Goal: Book appointment/travel/reservation

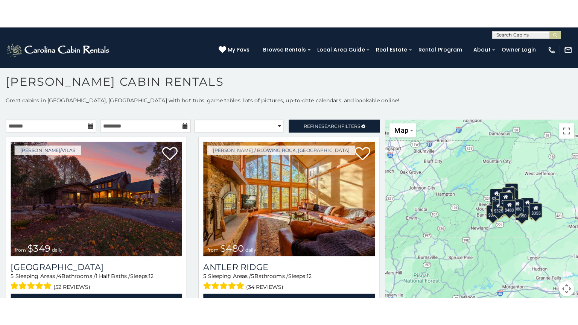
scroll to position [7, 0]
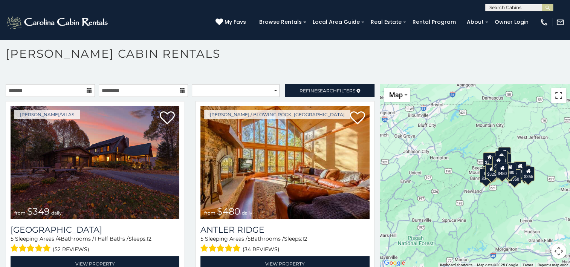
click at [557, 95] on button "Toggle fullscreen view" at bounding box center [558, 95] width 15 height 15
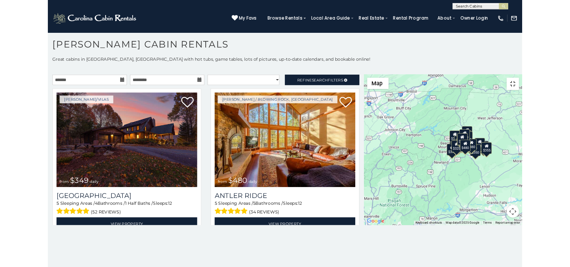
scroll to position [0, 0]
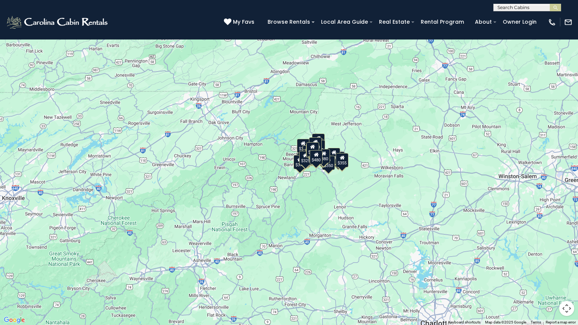
click at [316, 161] on div "$480" at bounding box center [316, 157] width 13 height 14
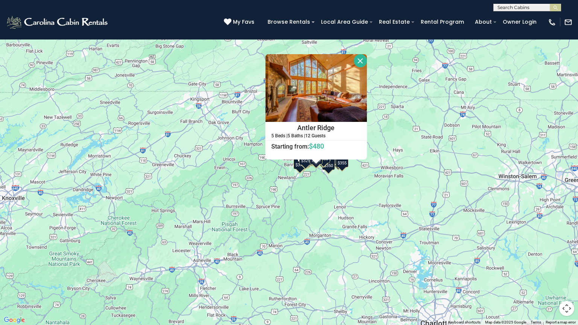
click at [343, 167] on div "$349 $480 $525 $315 $355 $635 $675 $930 $400 $451 $330 $400 $485 $460 $395 $695…" at bounding box center [289, 162] width 578 height 325
click at [345, 167] on div "$349 $480 $525 $315 $355 $635 $675 $930 $400 $451 $330 $400 $485 $460 $395 $695…" at bounding box center [289, 162] width 578 height 325
click at [362, 54] on button "Close" at bounding box center [360, 60] width 13 height 13
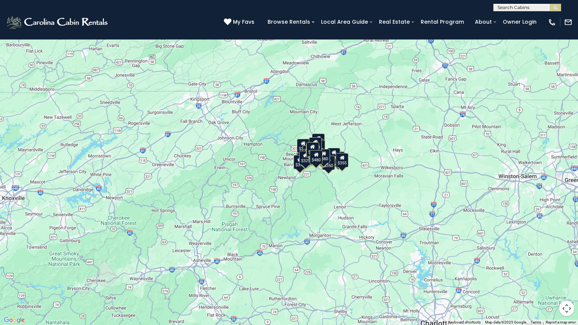
click at [342, 166] on div "$355" at bounding box center [342, 160] width 13 height 14
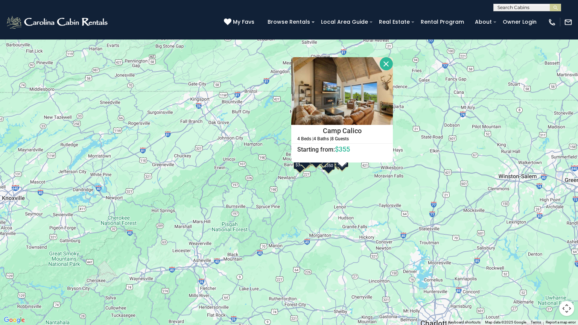
click at [569, 266] on button "Map camera controls" at bounding box center [567, 308] width 15 height 15
click at [549, 266] on button "Zoom in" at bounding box center [548, 271] width 15 height 15
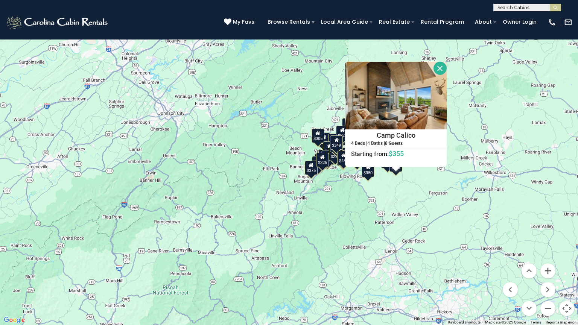
click at [549, 266] on button "Zoom in" at bounding box center [548, 271] width 15 height 15
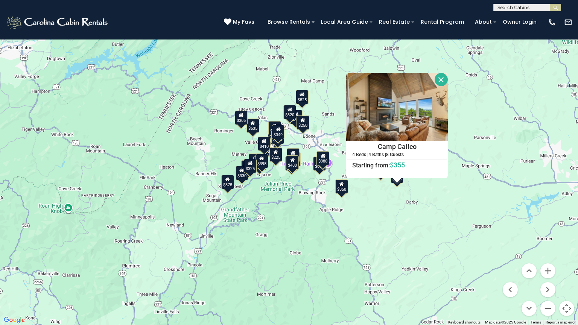
drag, startPoint x: 480, startPoint y: 241, endPoint x: 366, endPoint y: 244, distance: 113.4
click at [366, 244] on div "$349 $480 $525 $315 $355 $635 $675 $930 $400 $451 $330 $400 $485 $460 $395 $695…" at bounding box center [289, 162] width 578 height 325
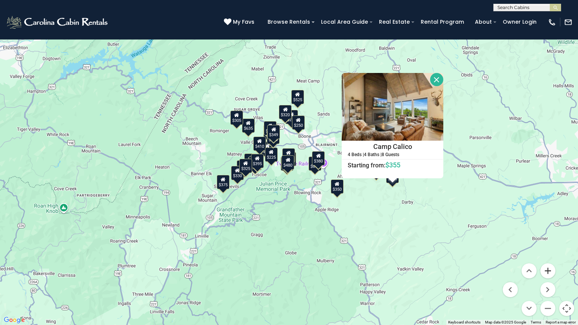
click at [551, 266] on button "Zoom in" at bounding box center [548, 271] width 15 height 15
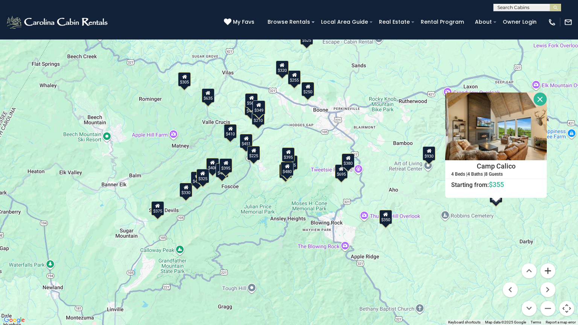
click at [551, 266] on button "Zoom in" at bounding box center [548, 271] width 15 height 15
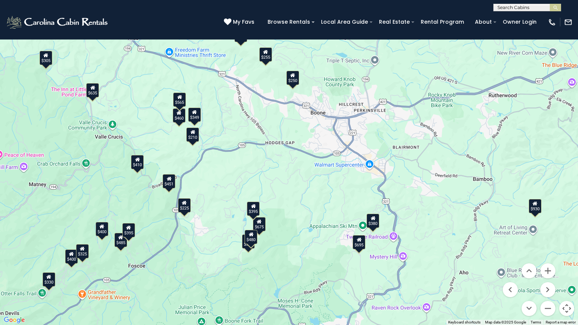
drag, startPoint x: 174, startPoint y: 272, endPoint x: 144, endPoint y: 325, distance: 61.2
click at [144, 266] on div "$349 $480 $525 $315 $355 $635 $675 $930 $400 $451 $330 $400 $485 $460 $395 $695…" at bounding box center [289, 162] width 578 height 325
click at [95, 92] on div "$635" at bounding box center [92, 90] width 13 height 14
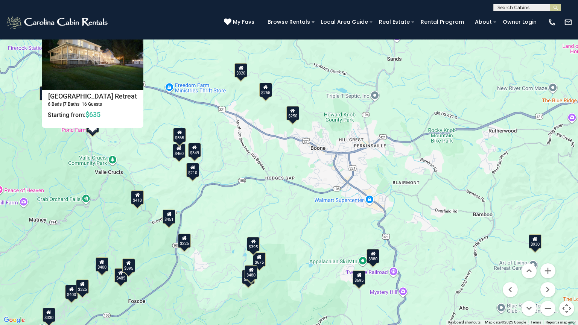
click at [137, 203] on div "$410" at bounding box center [137, 198] width 13 height 14
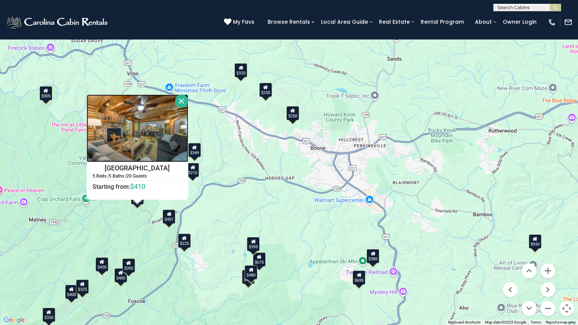
click at [145, 141] on img at bounding box center [138, 129] width 102 height 68
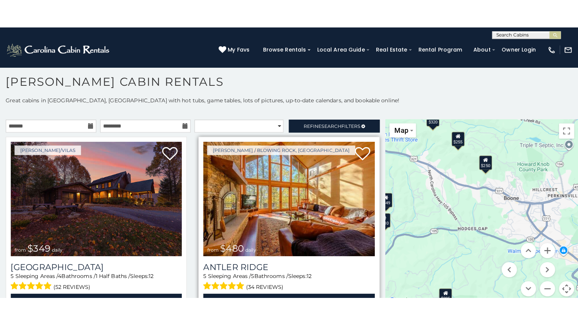
scroll to position [7, 0]
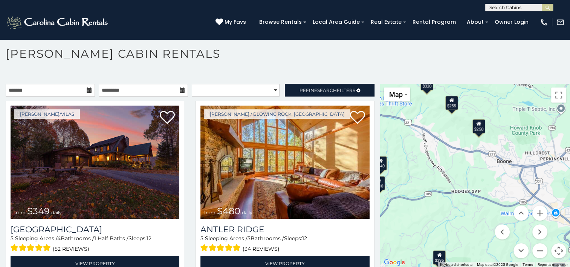
click at [479, 171] on div "$349 $480 $525 $315 $355 $635 $675 $930 $400 $451 $330 $400 $485 $460 $395 $695…" at bounding box center [475, 175] width 190 height 183
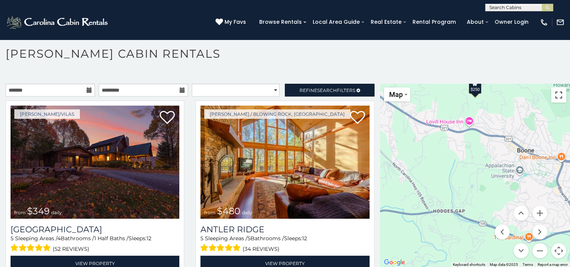
click at [555, 91] on button "Toggle fullscreen view" at bounding box center [558, 94] width 15 height 15
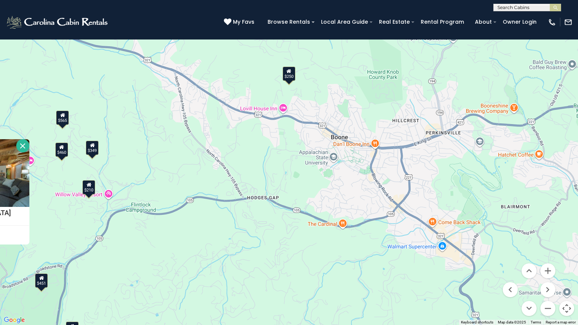
click at [292, 75] on div "$250" at bounding box center [289, 74] width 13 height 14
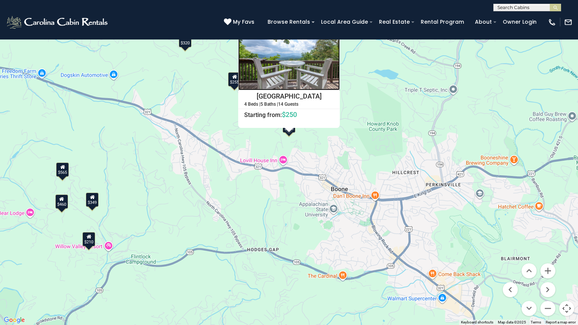
click at [283, 77] on img at bounding box center [289, 57] width 102 height 68
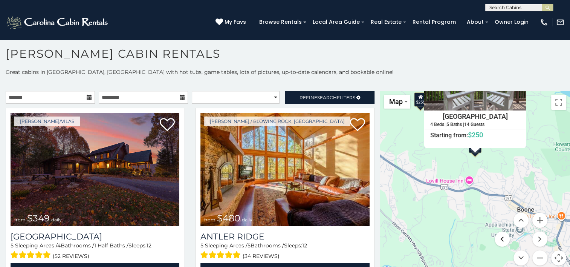
drag, startPoint x: 502, startPoint y: 240, endPoint x: 556, endPoint y: 110, distance: 141.1
click at [556, 110] on div "$349 $480 $525 $315 $355 $635 $675 $930 $400 $451 $330 $400 $485 $460 $395 $695…" at bounding box center [475, 182] width 190 height 183
click at [555, 102] on button "Toggle fullscreen view" at bounding box center [558, 102] width 15 height 15
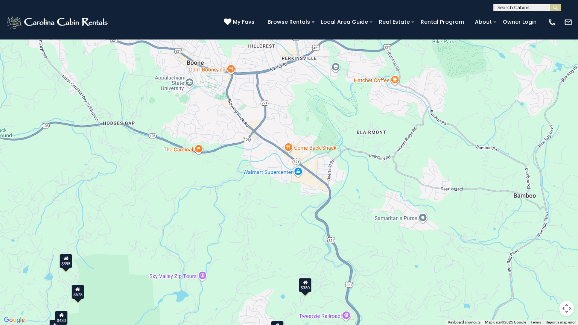
drag, startPoint x: 514, startPoint y: 253, endPoint x: 368, endPoint y: 127, distance: 192.7
click at [368, 127] on div "$349 $480 $525 $315 $355 $635 $675 $930 $400 $451 $330 $400 $485 $460 $395 $695…" at bounding box center [289, 162] width 578 height 325
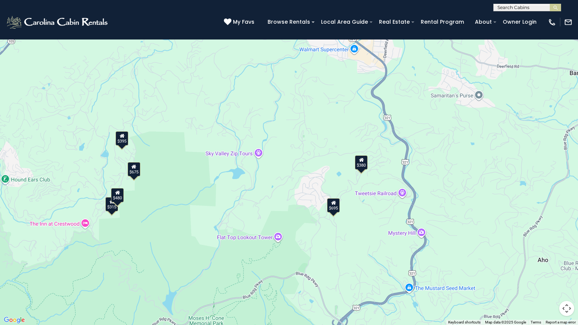
drag, startPoint x: 249, startPoint y: 249, endPoint x: 308, endPoint y: 120, distance: 141.4
click at [308, 120] on div "$349 $480 $525 $315 $355 $635 $675 $930 $400 $451 $330 $400 $485 $460 $395 $695…" at bounding box center [289, 162] width 578 height 325
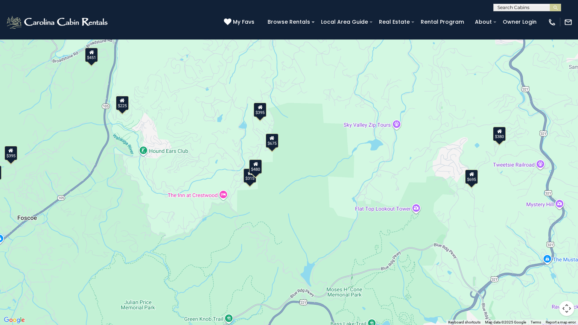
drag, startPoint x: 191, startPoint y: 193, endPoint x: 332, endPoint y: 170, distance: 143.0
click at [332, 170] on div "$349 $480 $525 $315 $355 $635 $675 $930 $400 $451 $330 $400 $485 $460 $395 $695…" at bounding box center [289, 162] width 578 height 325
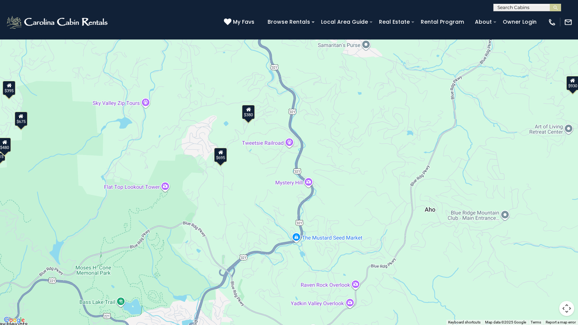
drag, startPoint x: 449, startPoint y: 188, endPoint x: 196, endPoint y: 166, distance: 253.7
click at [196, 166] on div "$349 $480 $525 $315 $355 $635 $675 $930 $400 $451 $330 $400 $485 $460 $395 $695…" at bounding box center [289, 162] width 578 height 325
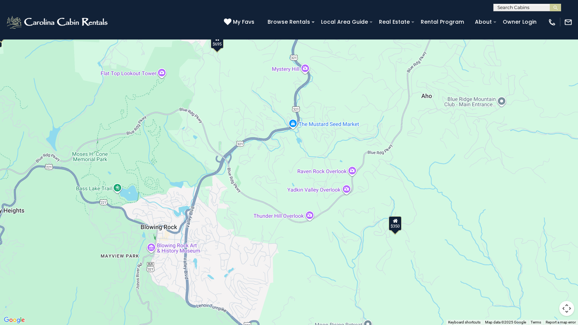
drag, startPoint x: 216, startPoint y: 239, endPoint x: 212, endPoint y: 124, distance: 114.5
click at [212, 124] on div "$349 $480 $525 $315 $355 $635 $675 $930 $400 $451 $330 $400 $485 $460 $395 $695…" at bounding box center [289, 162] width 578 height 325
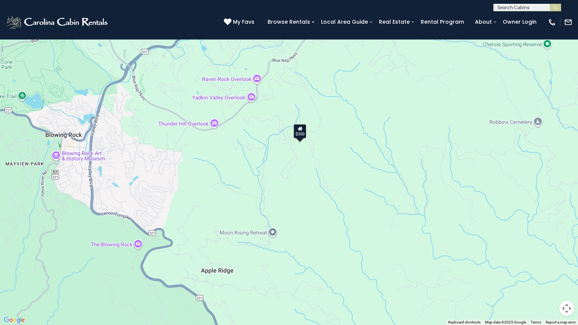
drag, startPoint x: 318, startPoint y: 240, endPoint x: 222, endPoint y: 146, distance: 134.2
click at [222, 146] on div "$349 $480 $525 $315 $355 $635 $675 $930 $400 $451 $330 $400 $485 $460 $395 $695…" at bounding box center [289, 162] width 578 height 325
click at [304, 137] on div "$350" at bounding box center [300, 131] width 13 height 14
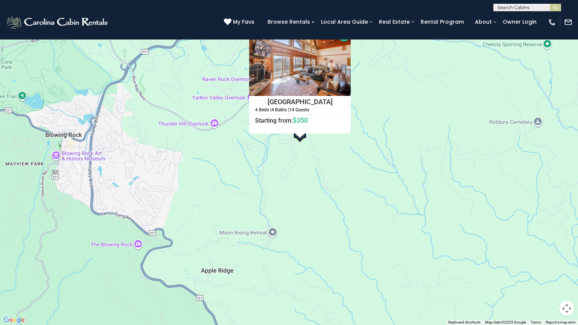
click at [348, 31] on button "Close" at bounding box center [344, 34] width 13 height 13
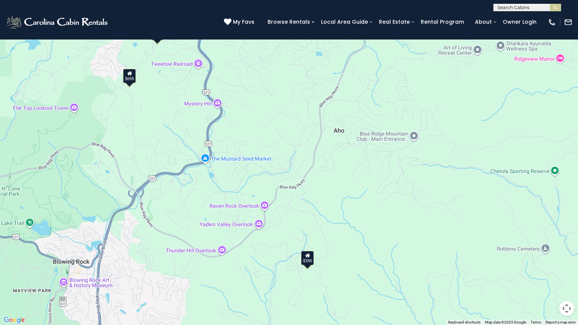
drag, startPoint x: 308, startPoint y: 48, endPoint x: 316, endPoint y: 179, distance: 131.3
click at [316, 179] on div "$349 $480 $525 $315 $355 $635 $675 $930 $400 $451 $330 $400 $485 $460 $395 $695…" at bounding box center [289, 162] width 578 height 325
click at [130, 79] on div "$695" at bounding box center [129, 76] width 13 height 14
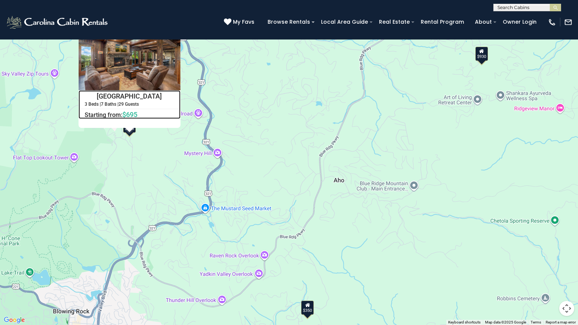
click at [131, 99] on h4 "Renaissance Lodge" at bounding box center [129, 96] width 101 height 11
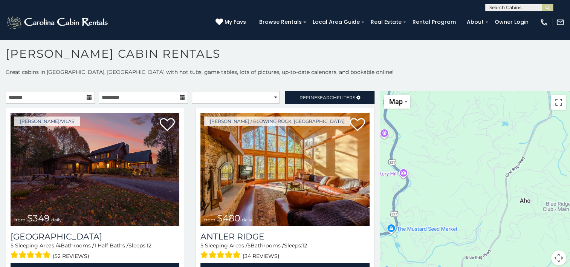
click at [553, 98] on button "Toggle fullscreen view" at bounding box center [558, 102] width 15 height 15
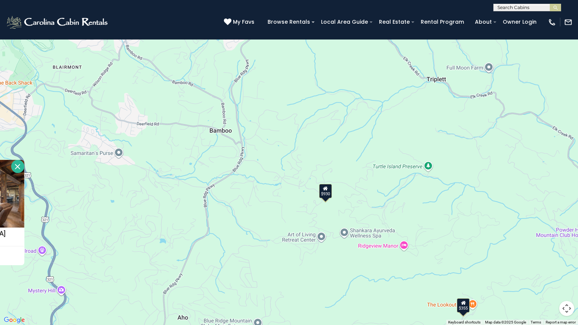
drag, startPoint x: 460, startPoint y: 130, endPoint x: 294, endPoint y: 266, distance: 214.9
click at [294, 266] on div "$349 $480 $525 $315 $355 $635 $675 $930 $400 $451 $330 $400 $485 $460 $395 $695…" at bounding box center [289, 162] width 578 height 325
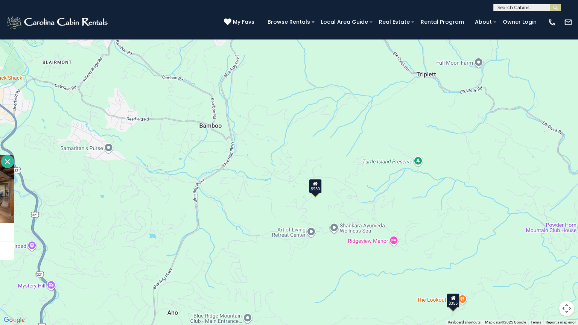
click at [316, 190] on div "$930" at bounding box center [315, 186] width 13 height 14
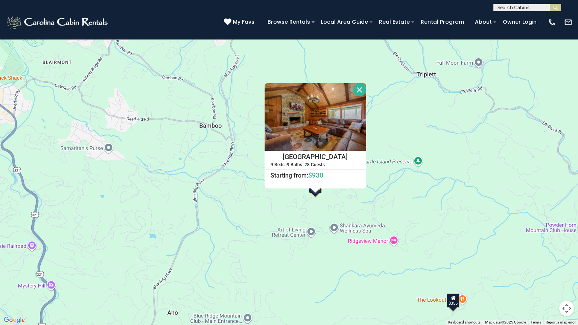
click at [361, 89] on button "Close" at bounding box center [359, 89] width 13 height 13
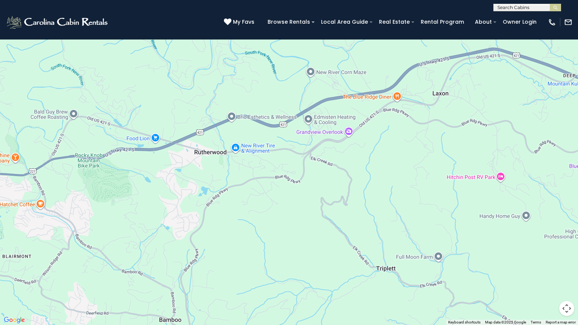
drag, startPoint x: 351, startPoint y: 68, endPoint x: 311, endPoint y: 265, distance: 201.0
click at [311, 265] on div "$349 $480 $525 $315 $355 $635 $675 $930 $400 $451 $330 $400 $485 $460 $395 $695…" at bounding box center [289, 162] width 578 height 325
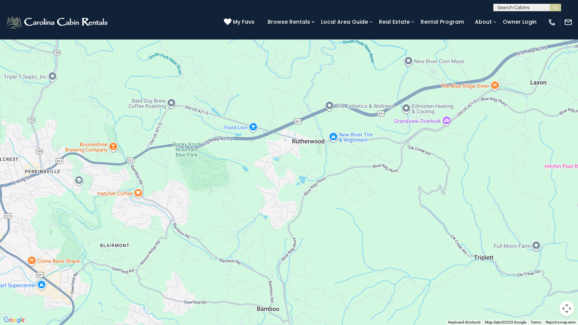
drag, startPoint x: 195, startPoint y: 233, endPoint x: 381, endPoint y: 218, distance: 187.0
click at [381, 218] on div "$349 $480 $525 $315 $355 $635 $675 $930 $400 $451 $330 $400 $485 $460 $395 $695…" at bounding box center [289, 162] width 578 height 325
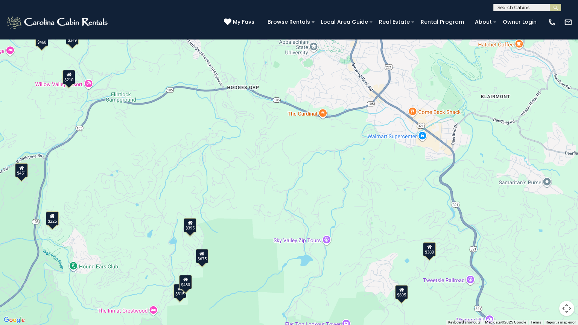
drag, startPoint x: 259, startPoint y: 306, endPoint x: 517, endPoint y: 151, distance: 300.0
click at [517, 151] on div "$349 $480 $525 $315 $355 $635 $675 $930 $400 $451 $330 $400 $485 $460 $395 $695…" at bounding box center [289, 162] width 578 height 325
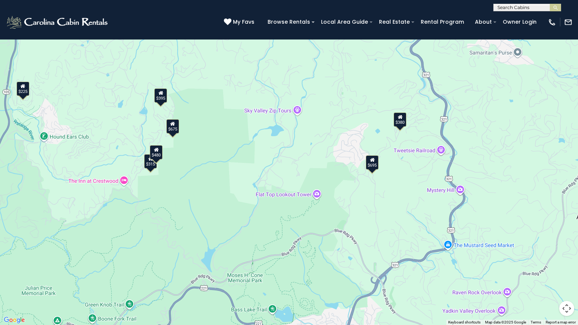
drag, startPoint x: 462, startPoint y: 271, endPoint x: 372, endPoint y: 168, distance: 136.6
click at [372, 168] on div "$349 $480 $525 $315 $355 $635 $675 $930 $400 $451 $330 $400 $485 $460 $395 $695…" at bounding box center [289, 162] width 578 height 325
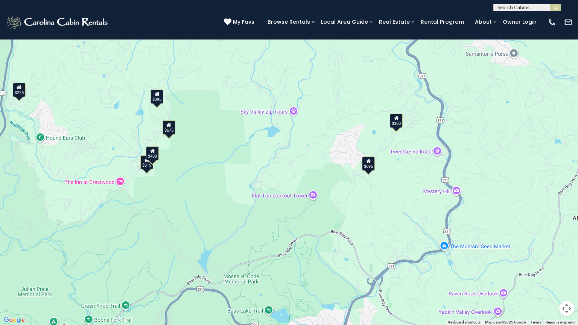
click at [397, 126] on div "$380" at bounding box center [396, 121] width 13 height 14
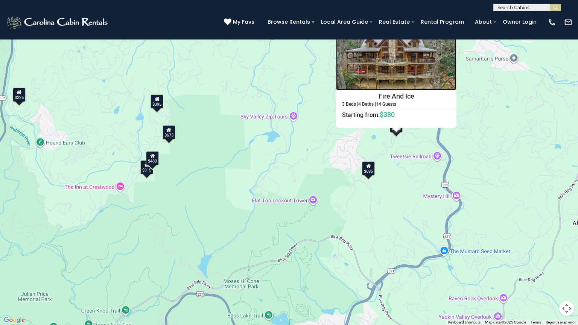
click at [411, 74] on img at bounding box center [396, 57] width 121 height 68
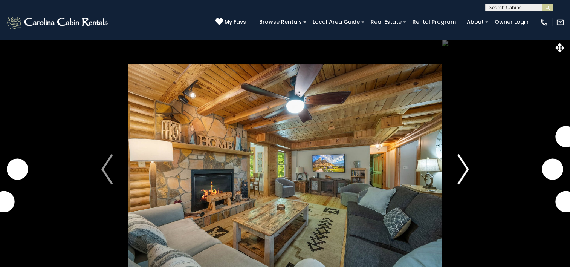
click at [463, 173] on img "Next" at bounding box center [462, 169] width 11 height 30
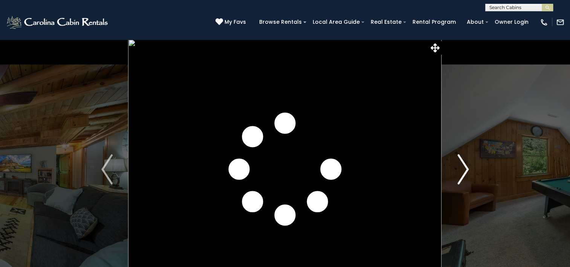
click at [463, 173] on img "Next" at bounding box center [462, 169] width 11 height 30
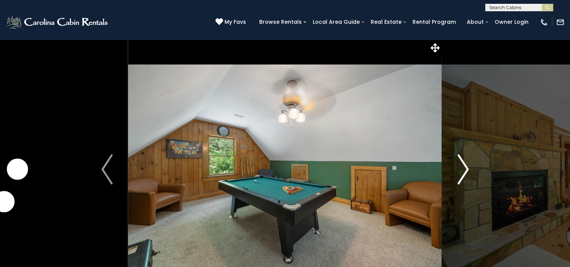
click at [463, 173] on img "Next" at bounding box center [462, 169] width 11 height 30
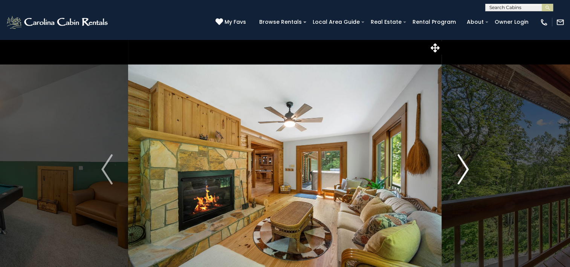
click at [463, 173] on img "Next" at bounding box center [462, 169] width 11 height 30
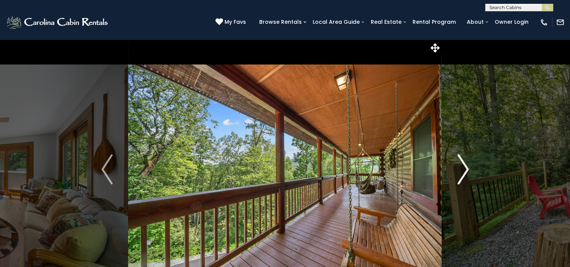
click at [463, 173] on img "Next" at bounding box center [462, 169] width 11 height 30
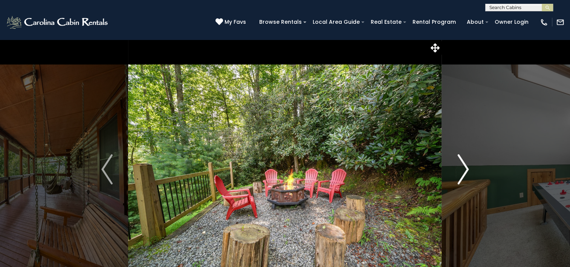
click at [463, 173] on img "Next" at bounding box center [462, 169] width 11 height 30
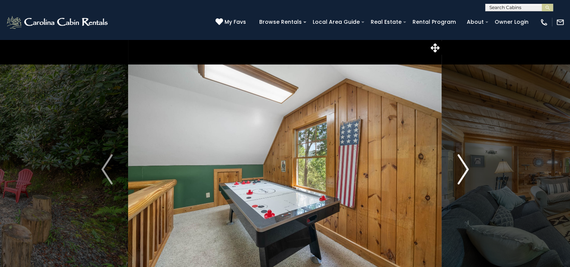
click at [463, 173] on img "Next" at bounding box center [462, 169] width 11 height 30
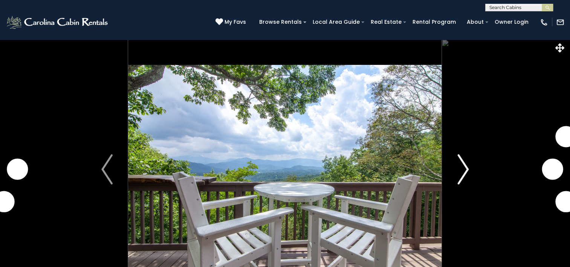
click at [464, 167] on img "Next" at bounding box center [462, 169] width 11 height 30
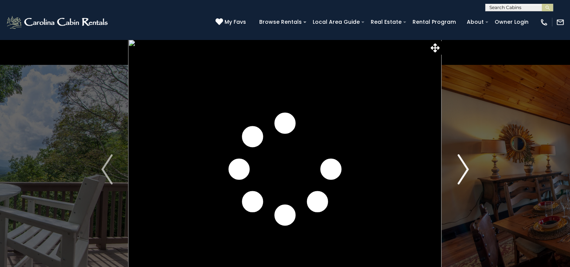
click at [464, 167] on img "Next" at bounding box center [462, 169] width 11 height 30
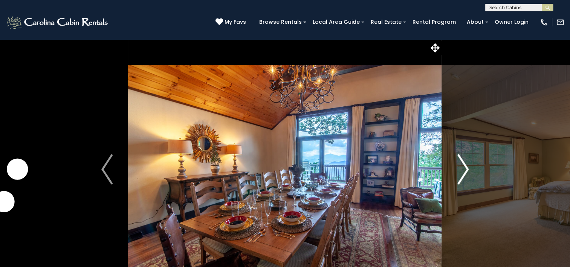
click at [464, 167] on img "Next" at bounding box center [462, 169] width 11 height 30
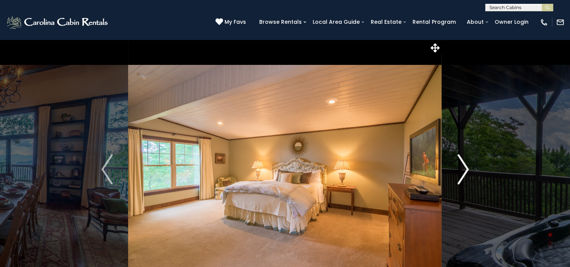
click at [464, 167] on img "Next" at bounding box center [462, 169] width 11 height 30
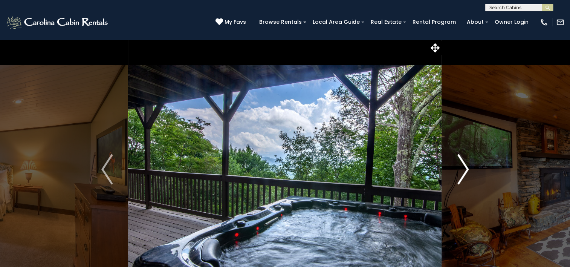
click at [464, 167] on img "Next" at bounding box center [462, 169] width 11 height 30
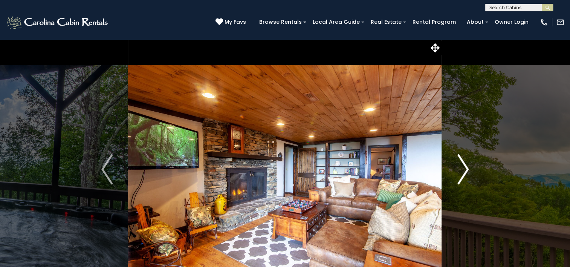
click at [464, 167] on img "Next" at bounding box center [462, 169] width 11 height 30
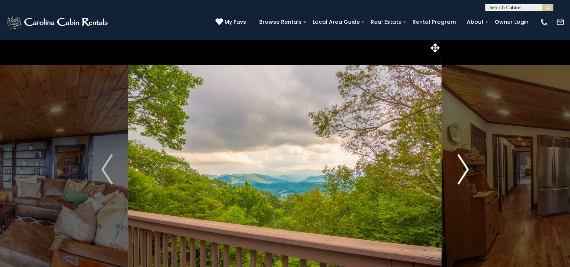
click at [464, 167] on img "Next" at bounding box center [462, 169] width 11 height 30
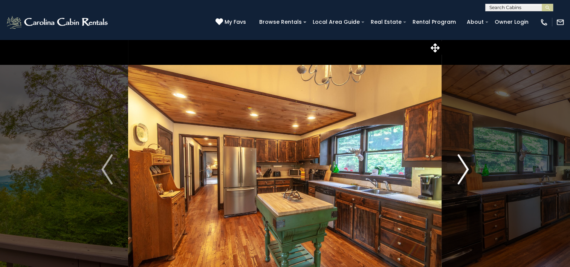
click at [464, 167] on img "Next" at bounding box center [462, 169] width 11 height 30
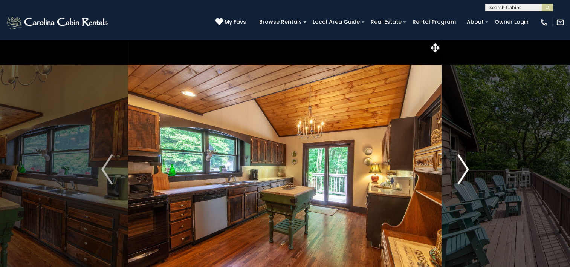
click at [464, 167] on img "Next" at bounding box center [462, 169] width 11 height 30
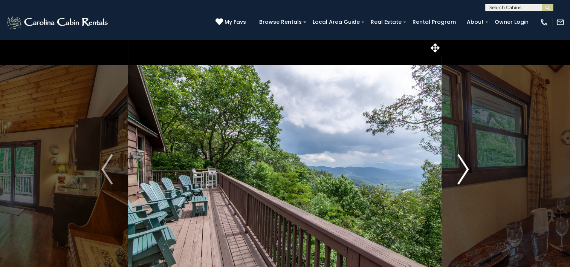
click at [464, 167] on img "Next" at bounding box center [462, 169] width 11 height 30
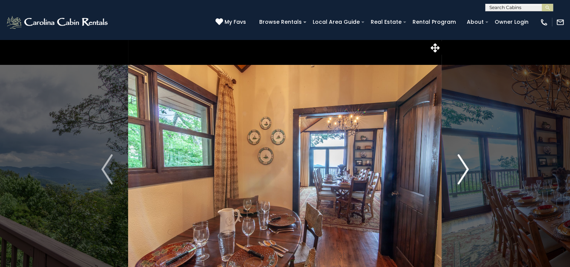
click at [464, 167] on img "Next" at bounding box center [462, 169] width 11 height 30
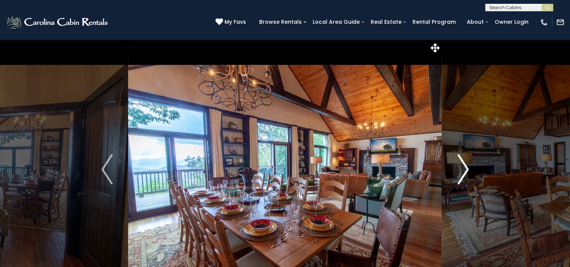
click at [464, 167] on img "Next" at bounding box center [462, 169] width 11 height 30
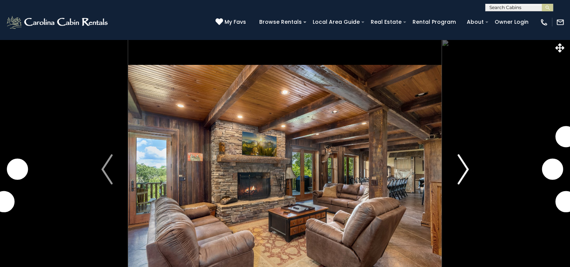
click at [466, 171] on img "Next" at bounding box center [462, 169] width 11 height 30
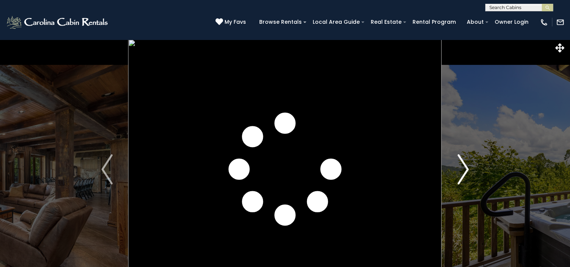
click at [466, 171] on img "Next" at bounding box center [462, 169] width 11 height 30
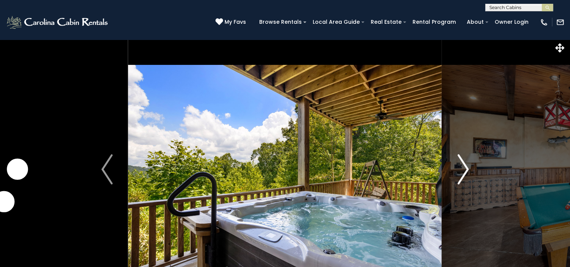
click at [466, 171] on img "Next" at bounding box center [462, 169] width 11 height 30
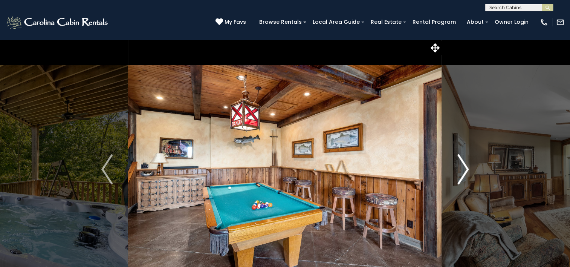
click at [466, 171] on img "Next" at bounding box center [462, 169] width 11 height 30
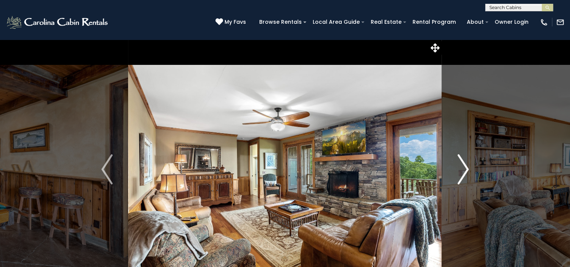
click at [466, 171] on img "Next" at bounding box center [462, 169] width 11 height 30
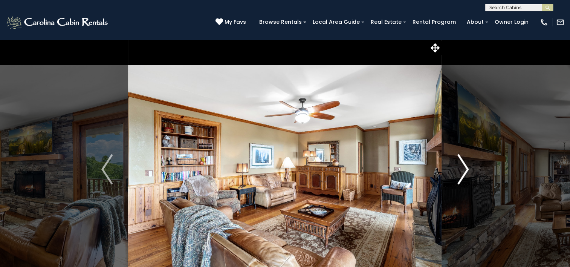
click at [466, 171] on img "Next" at bounding box center [462, 169] width 11 height 30
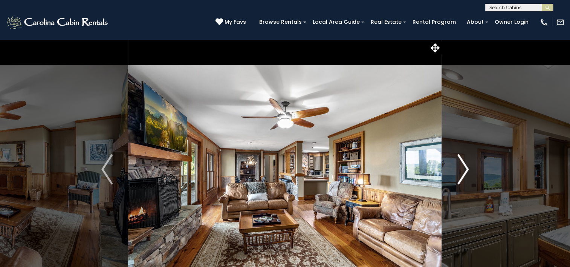
click at [466, 171] on img "Next" at bounding box center [462, 169] width 11 height 30
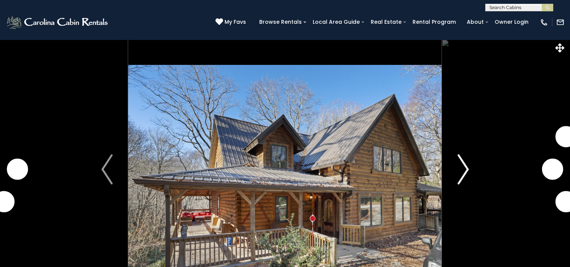
click at [460, 171] on img "Next" at bounding box center [462, 169] width 11 height 30
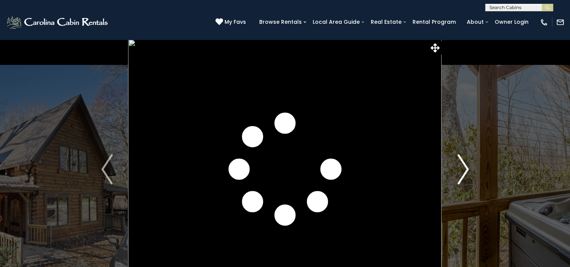
click at [474, 171] on button "Next" at bounding box center [463, 169] width 42 height 260
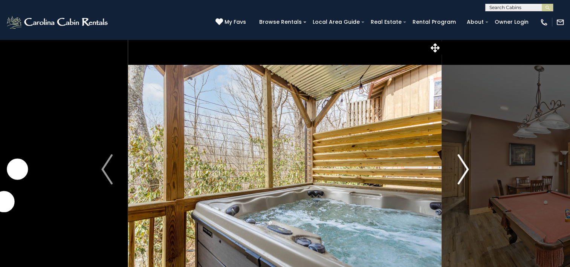
click at [474, 171] on button "Next" at bounding box center [463, 169] width 42 height 260
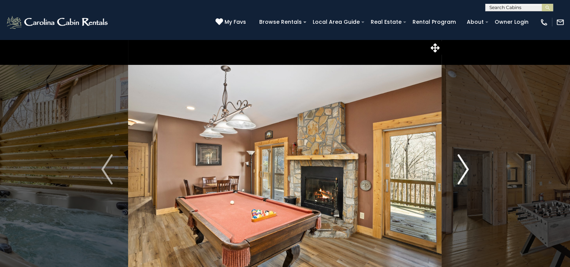
click at [474, 171] on button "Next" at bounding box center [463, 169] width 42 height 260
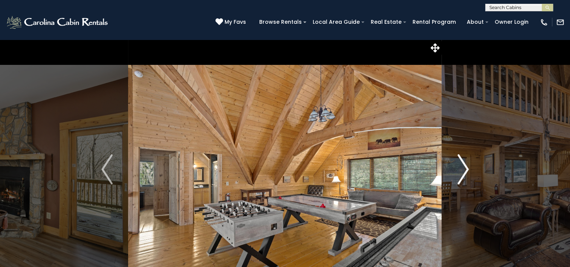
click at [474, 171] on button "Next" at bounding box center [463, 169] width 42 height 260
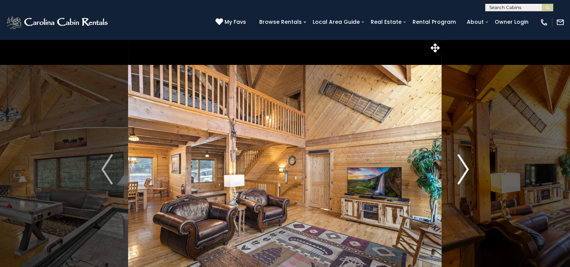
click at [474, 171] on button "Next" at bounding box center [463, 169] width 42 height 260
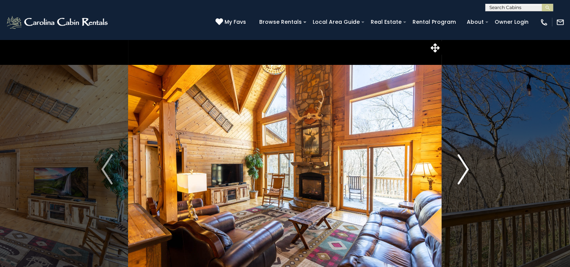
click at [474, 171] on button "Next" at bounding box center [463, 169] width 42 height 260
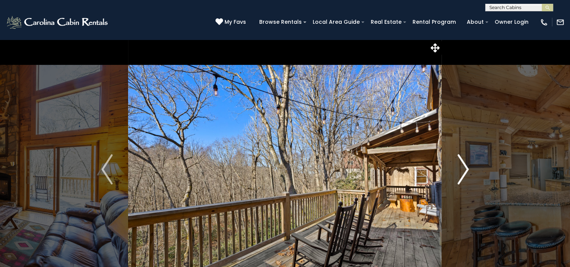
click at [474, 171] on button "Next" at bounding box center [463, 169] width 42 height 260
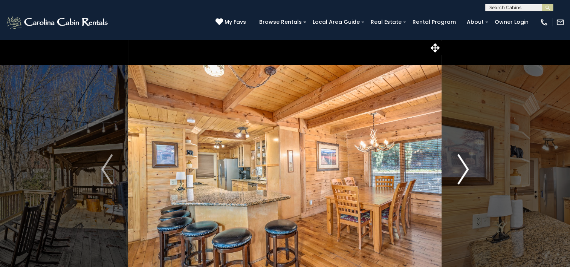
click at [474, 171] on button "Next" at bounding box center [463, 169] width 42 height 260
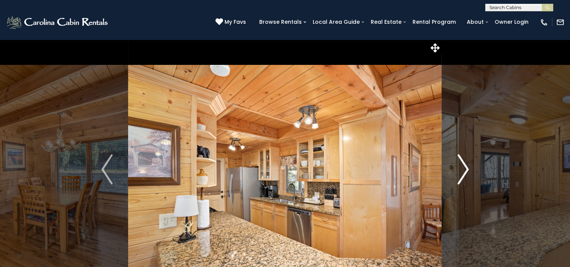
click at [474, 171] on button "Next" at bounding box center [463, 169] width 42 height 260
